Goal: Information Seeking & Learning: Learn about a topic

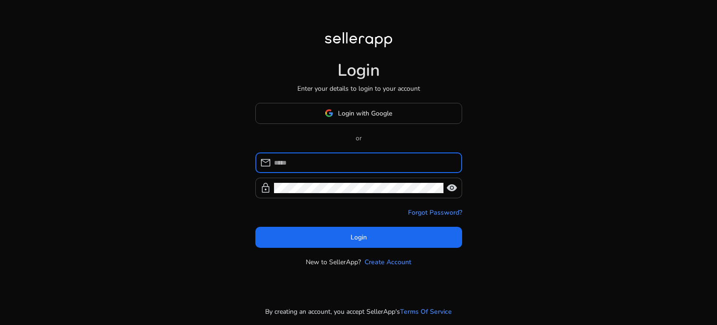
click at [326, 166] on input at bounding box center [364, 162] width 181 height 10
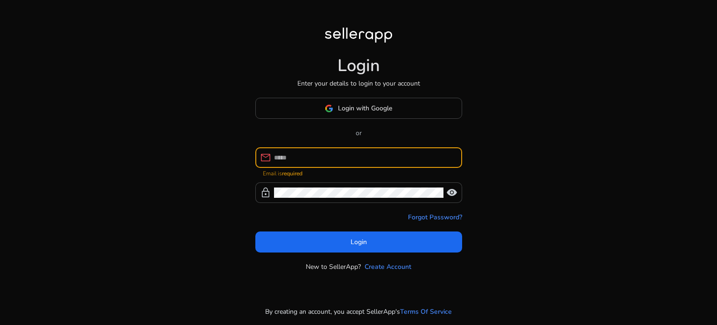
click at [358, 156] on input at bounding box center [364, 157] width 181 height 10
click at [366, 116] on span at bounding box center [359, 108] width 206 height 22
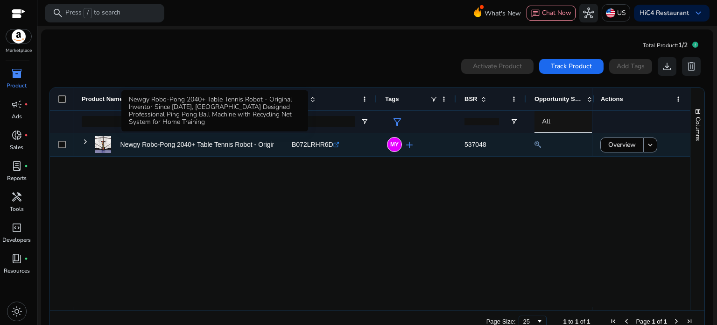
click at [160, 145] on p "Newgy Robo-Pong 2040+ Table Tennis Robot - Original Inventor..." at bounding box center [216, 144] width 191 height 19
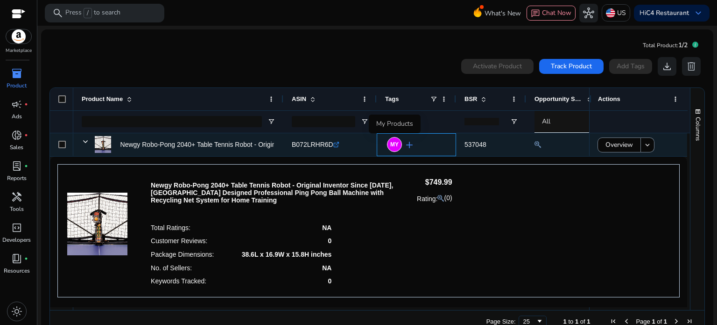
click at [392, 142] on span "MY" at bounding box center [394, 145] width 8 height 6
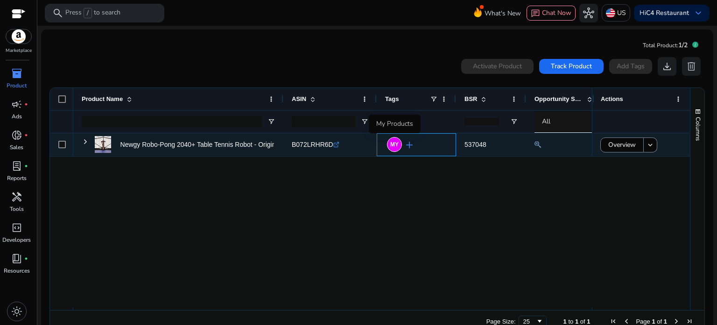
click at [395, 145] on span "MY" at bounding box center [394, 145] width 8 height 6
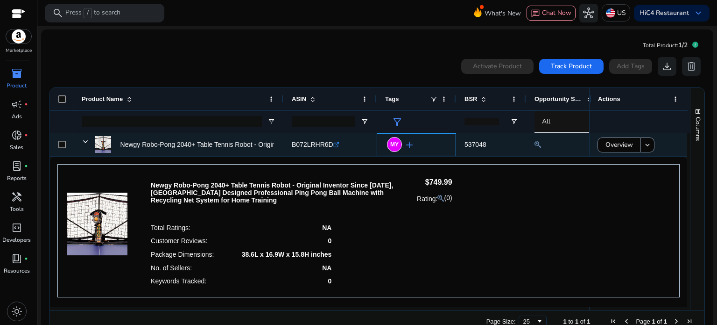
click at [395, 145] on span "MY" at bounding box center [394, 145] width 8 height 6
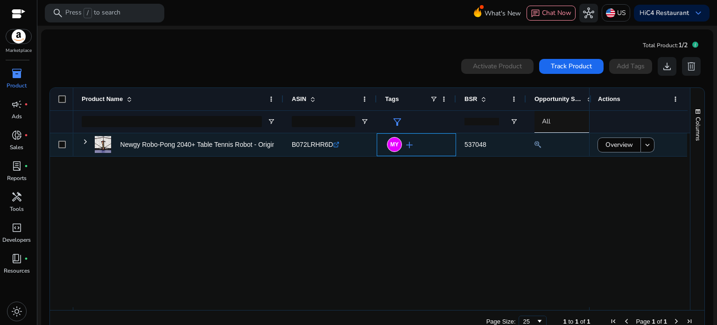
click at [395, 145] on span "MY" at bounding box center [394, 145] width 8 height 6
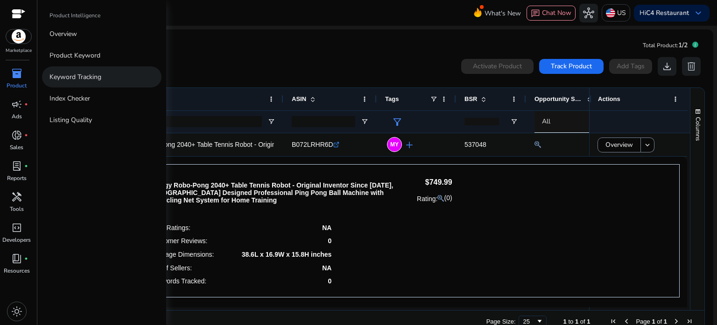
click at [78, 76] on p "Keyword Tracking" at bounding box center [76, 77] width 52 height 10
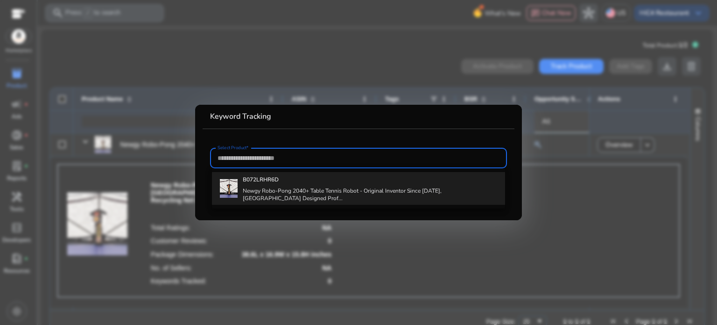
click at [377, 184] on div "B072LRHR6D Newgy Robo-Pong 2040+ Table Tennis Robot - Original Inventor Since […" at bounding box center [370, 188] width 255 height 33
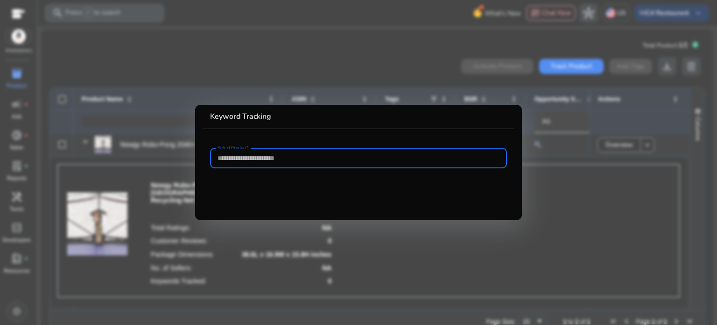
type input "**********"
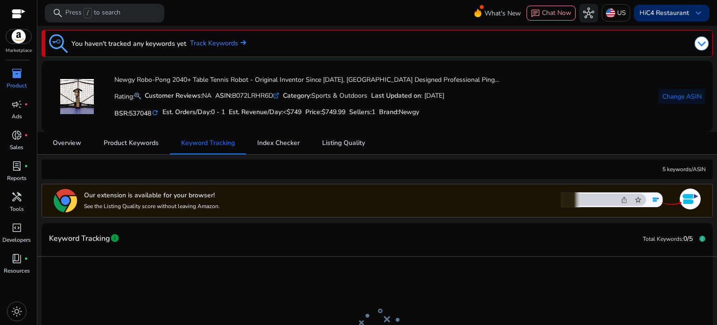
click at [693, 14] on span "keyboard_arrow_down" at bounding box center [698, 12] width 11 height 11
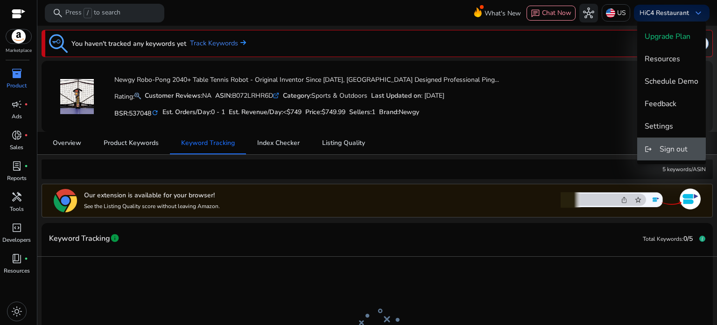
click at [662, 147] on span "Sign out" at bounding box center [674, 149] width 28 height 10
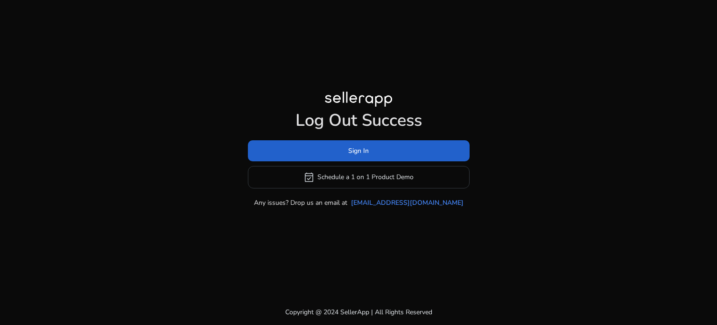
click at [393, 151] on span at bounding box center [359, 150] width 222 height 22
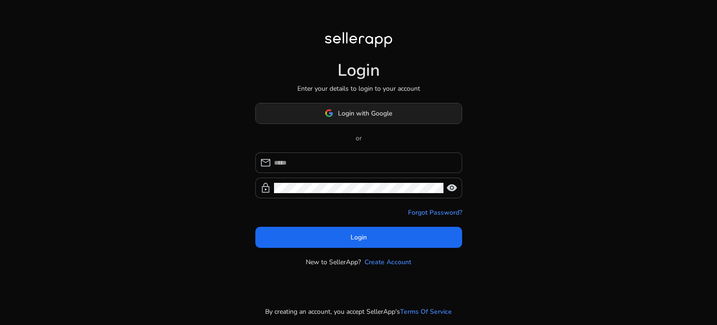
click at [396, 117] on span at bounding box center [359, 113] width 206 height 22
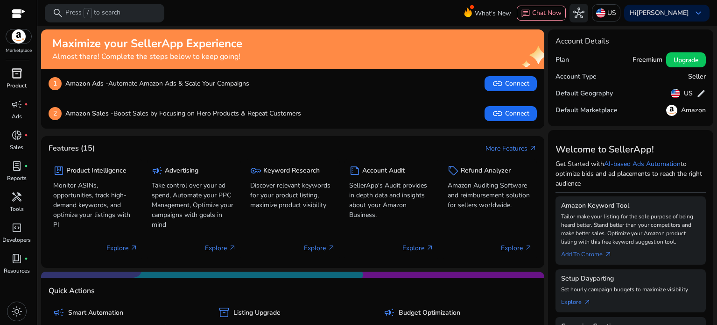
click at [15, 72] on span "inventory_2" at bounding box center [16, 73] width 11 height 11
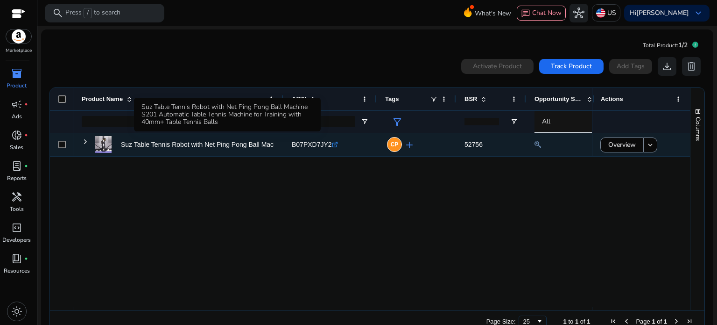
click at [186, 147] on p "Suz Table Tennis Robot with Net Ping Pong Ball Machine S201 Automatic..." at bounding box center [230, 144] width 218 height 19
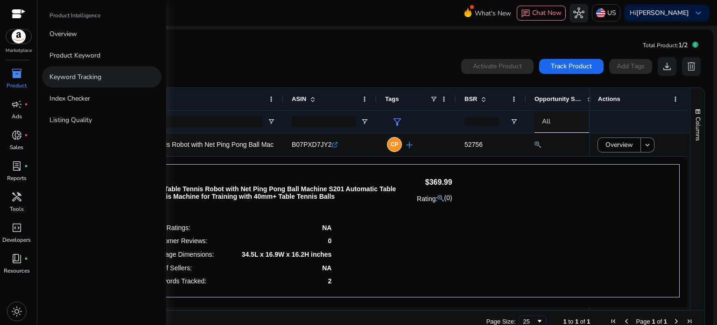
click at [79, 78] on p "Keyword Tracking" at bounding box center [76, 77] width 52 height 10
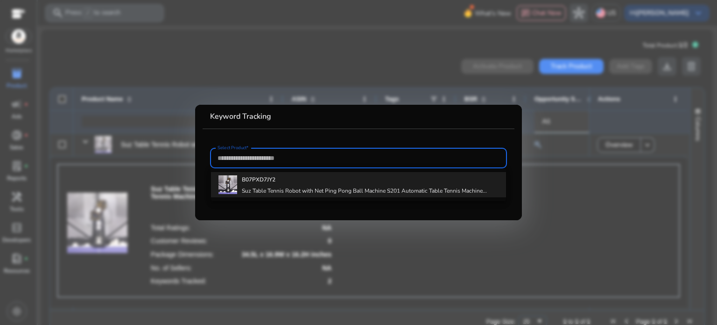
click at [366, 181] on h4 "B07PXD7JY2" at bounding box center [364, 179] width 245 height 7
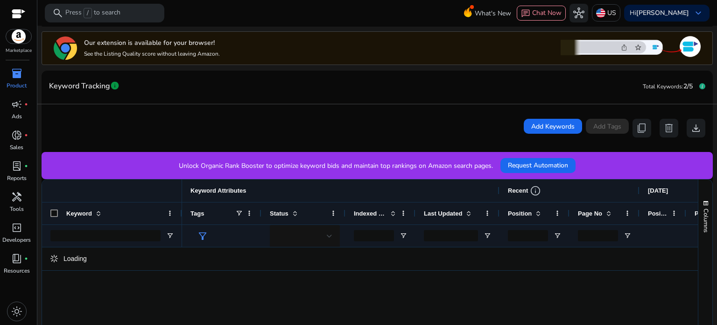
scroll to position [187, 0]
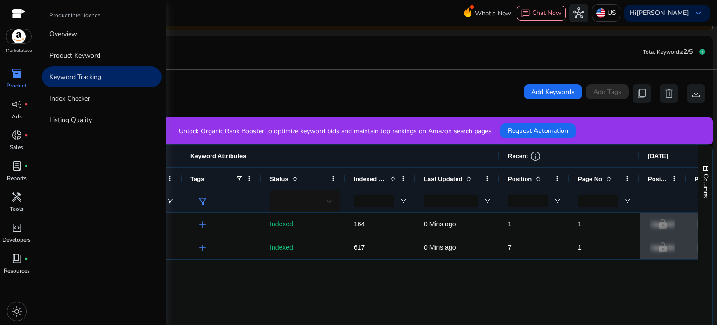
click at [10, 71] on div "inventory_2" at bounding box center [17, 73] width 26 height 15
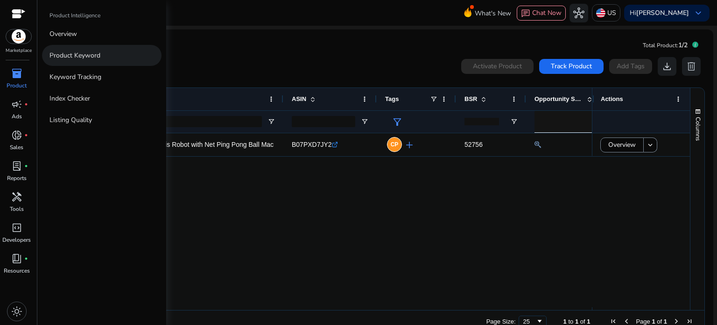
click at [73, 57] on p "Product Keyword" at bounding box center [75, 55] width 51 height 10
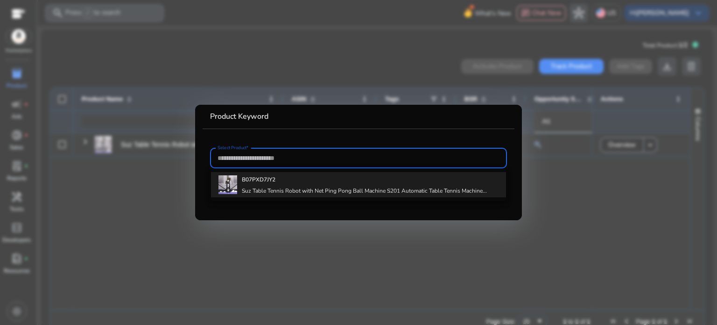
click at [256, 183] on b "B07PXD7JY2" at bounding box center [259, 179] width 34 height 7
type input "**********"
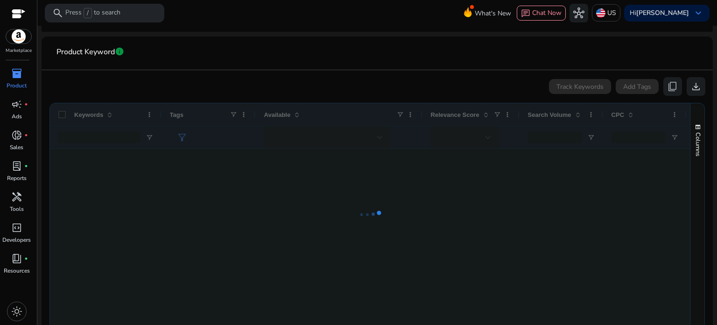
scroll to position [140, 0]
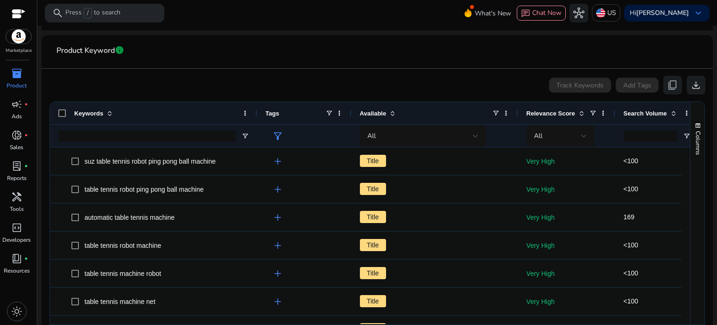
drag, startPoint x: 160, startPoint y: 112, endPoint x: 256, endPoint y: 109, distance: 95.8
click at [256, 109] on div at bounding box center [257, 113] width 4 height 22
click at [578, 138] on div "All" at bounding box center [557, 136] width 47 height 10
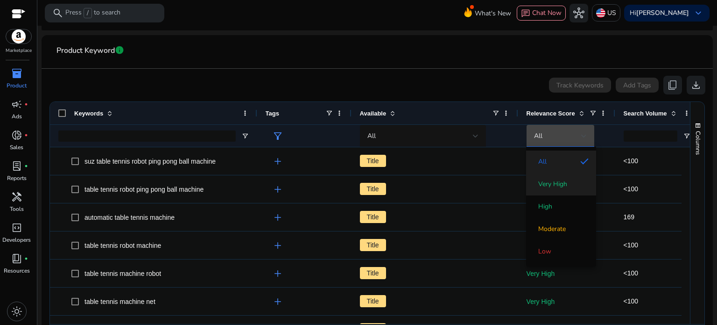
click at [562, 191] on mat-option "Very High" at bounding box center [561, 184] width 70 height 22
